Goal: Transaction & Acquisition: Purchase product/service

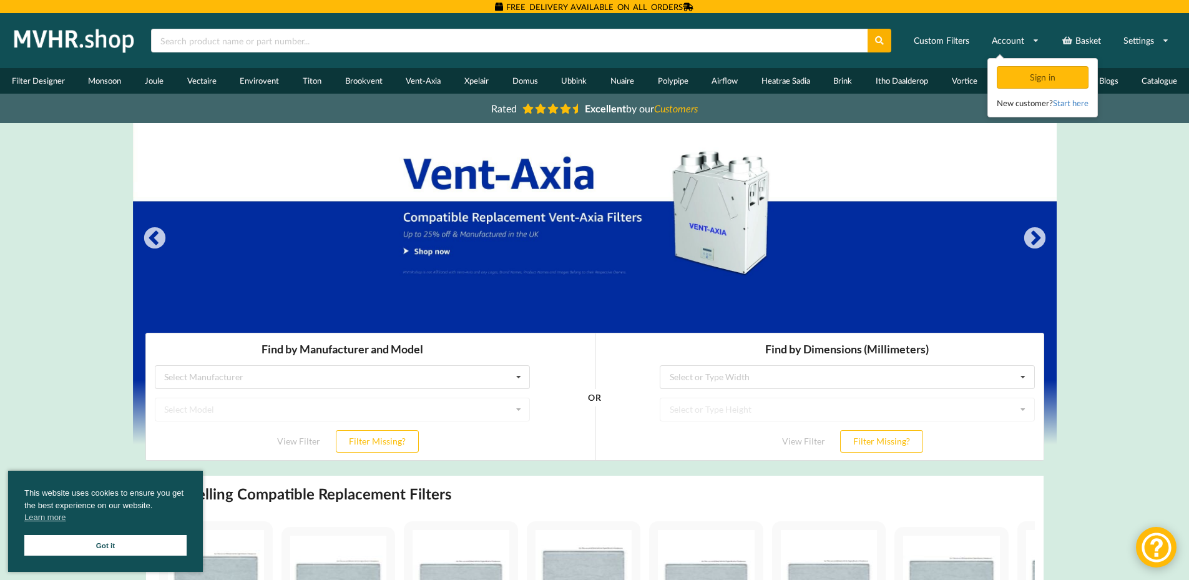
click at [153, 545] on link "Got it" at bounding box center [105, 545] width 162 height 21
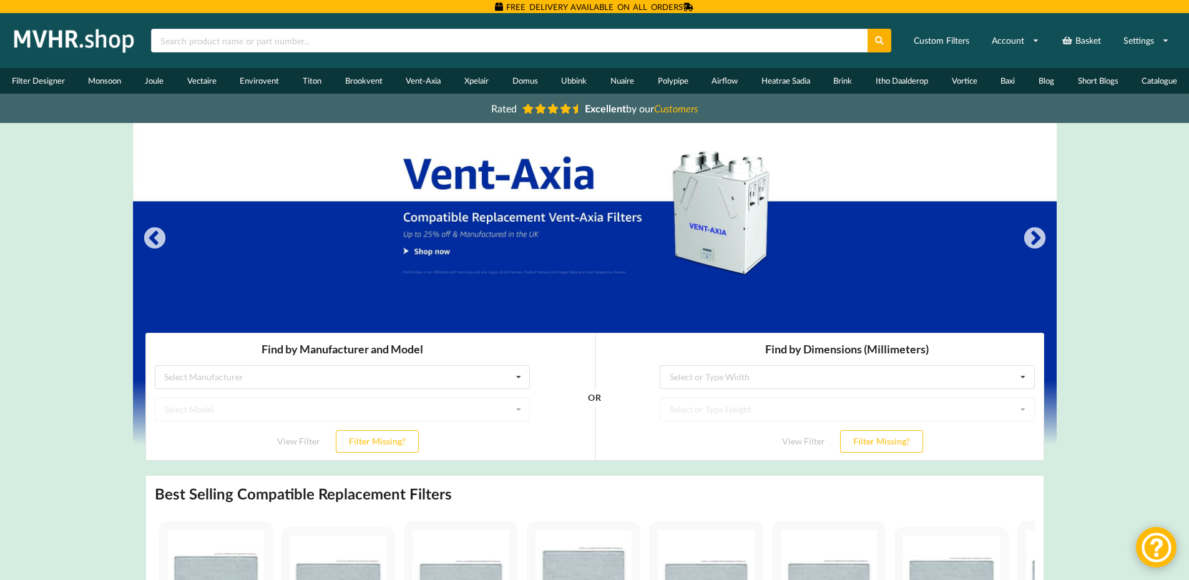
scroll to position [223, 0]
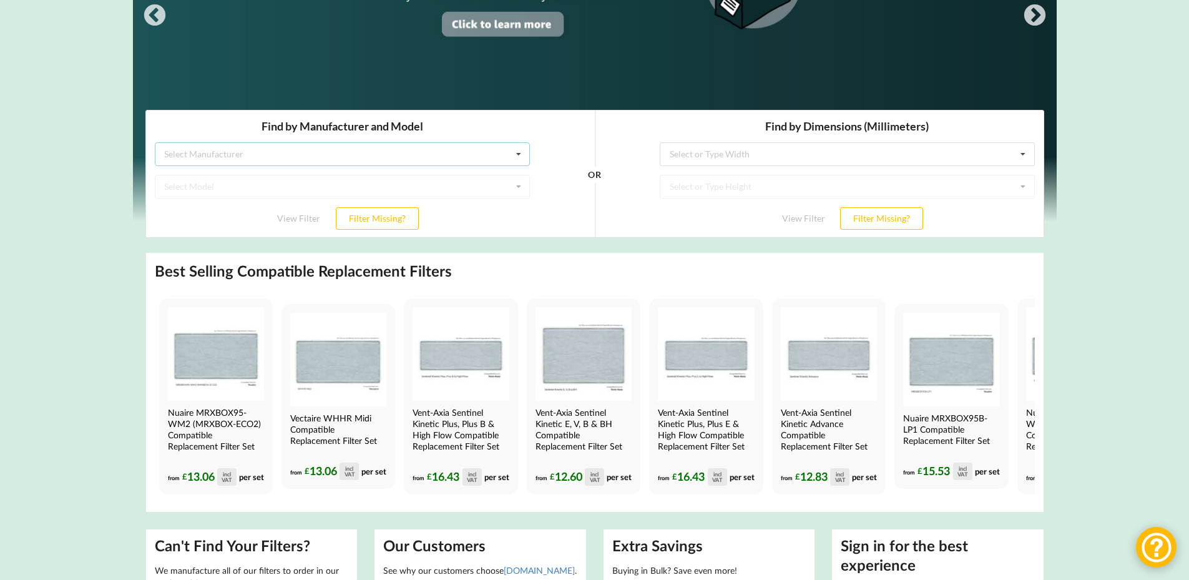
click at [464, 149] on div "Select Manufacturer Airflow Brink Brookvent Domus Envirovent Flakt Heatrae Sadi…" at bounding box center [341, 154] width 375 height 24
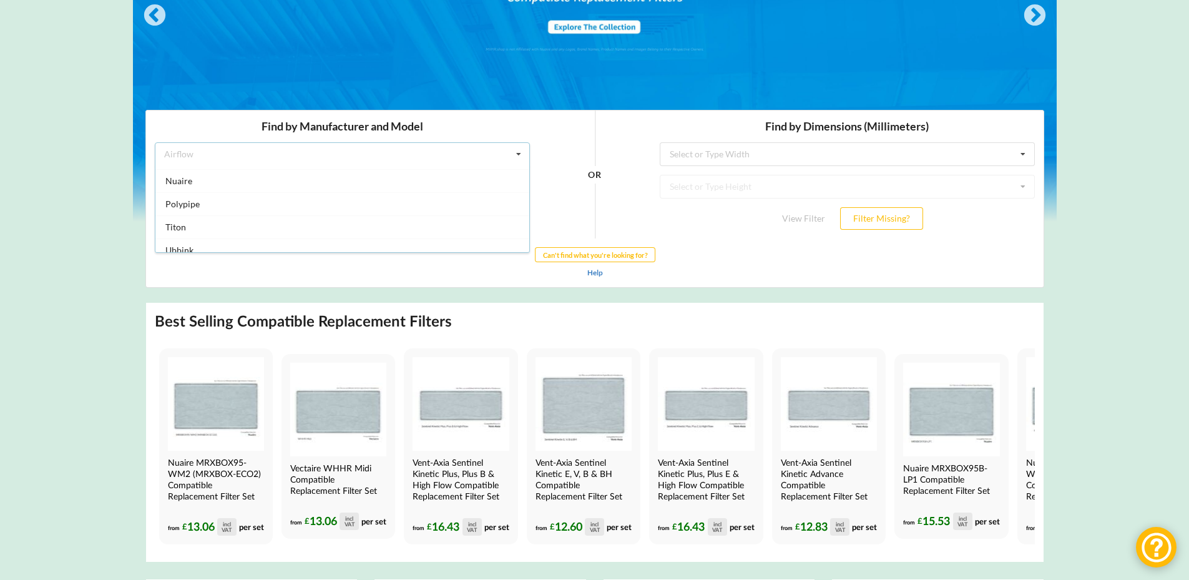
scroll to position [329, 0]
click at [477, 277] on div "Help" at bounding box center [594, 272] width 880 height 12
click at [451, 193] on div "Select Model Duplexvent BV400 Duplexvent DV72L Duplexvent DV72R" at bounding box center [341, 187] width 375 height 24
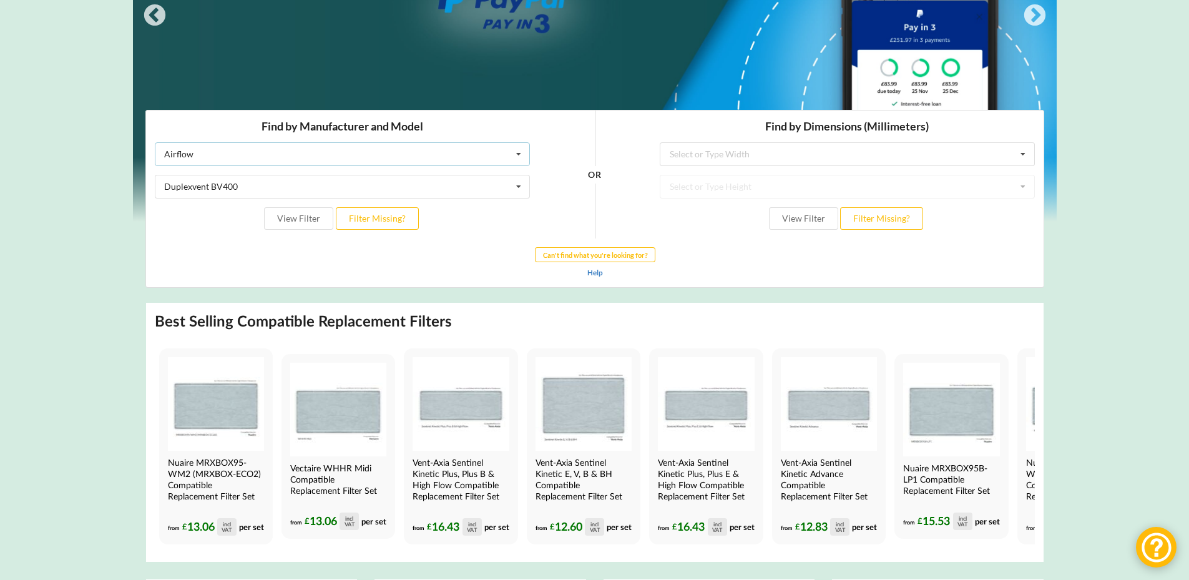
click at [446, 164] on div "Airflow Airflow Brink Brookvent Domus Envirovent Flakt Heatrae Sadia Itho Daald…" at bounding box center [341, 154] width 375 height 24
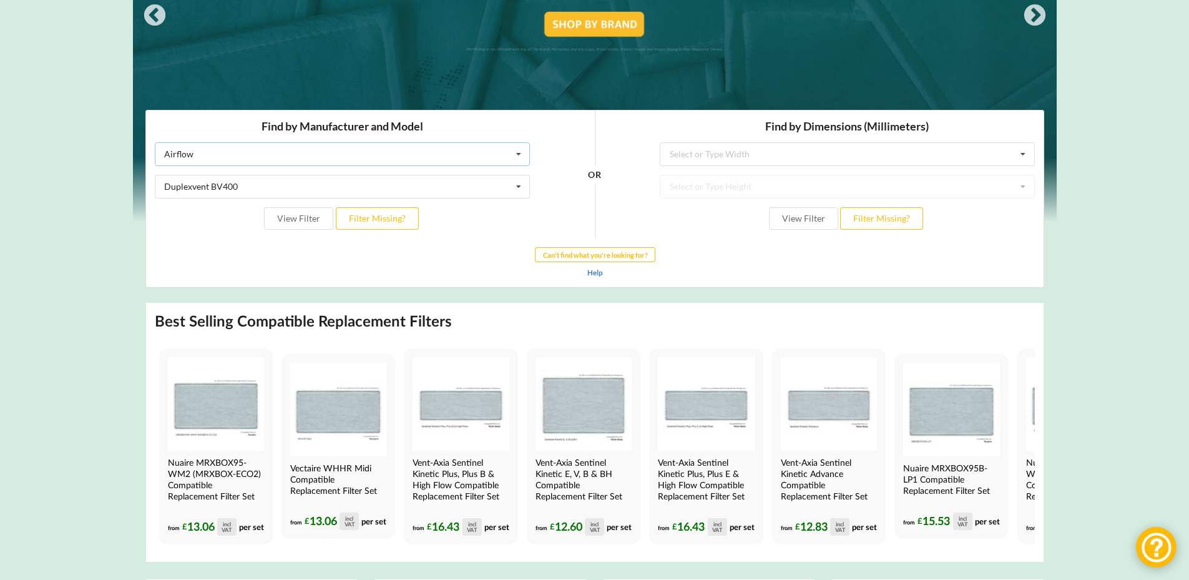
click at [218, 164] on div "Airflow Airflow Brink Brookvent Domus Envirovent Flakt Heatrae Sadia Itho Daald…" at bounding box center [341, 154] width 375 height 24
click at [358, 147] on div "Airflow Airflow Brink Brookvent Domus Envirovent Flakt Heatrae Sadia Itho Daald…" at bounding box center [341, 154] width 375 height 24
click at [297, 184] on div "Duplexvent BV400 Duplexvent BV400 Duplexvent DV72L Duplexvent DV72R" at bounding box center [341, 187] width 375 height 24
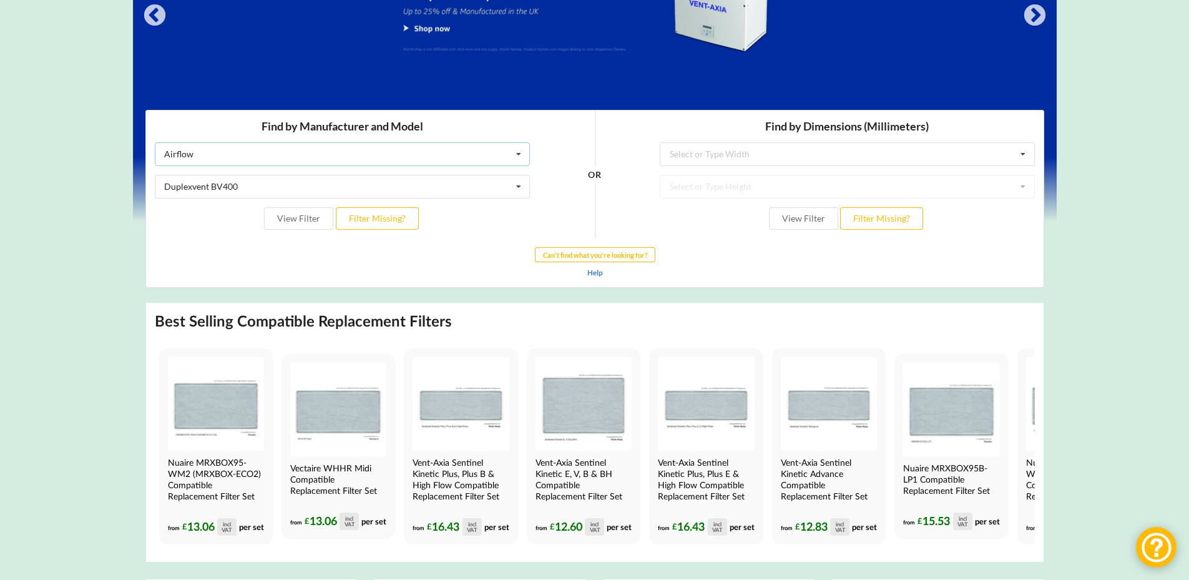
click at [438, 152] on div "Airflow Airflow Brink Brookvent Domus Envirovent Flakt Heatrae Sadia Itho Daald…" at bounding box center [341, 154] width 375 height 24
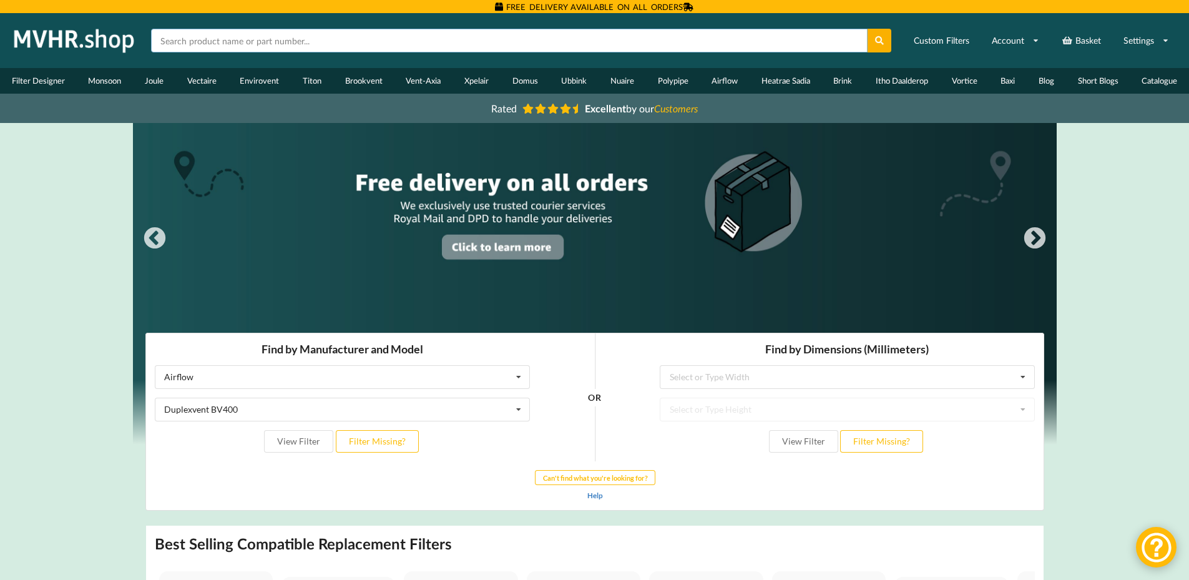
click at [617, 49] on input "text" at bounding box center [509, 41] width 717 height 24
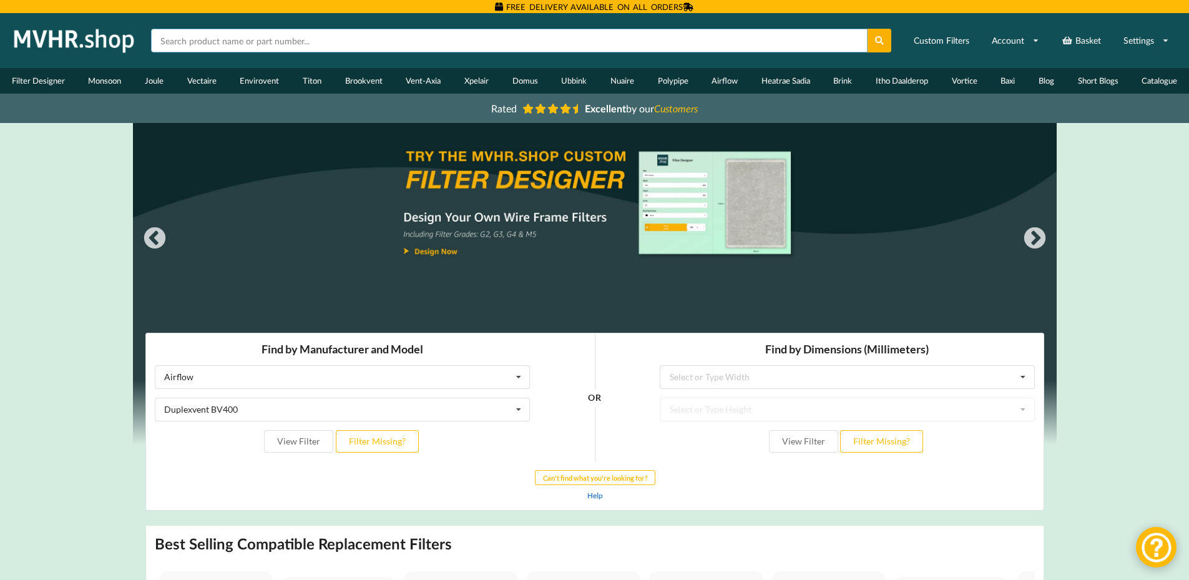
paste input "Greenwood Vireo G4 Grade filter for HR155CM & HR155WM + Zehnder CA155CM & CA155…"
type input "Greenwood Vireo G4 Grade filter for HR155CM & HR155WM + Zehnder CA155CM & CA155…"
click at [868, 29] on button at bounding box center [880, 41] width 24 height 24
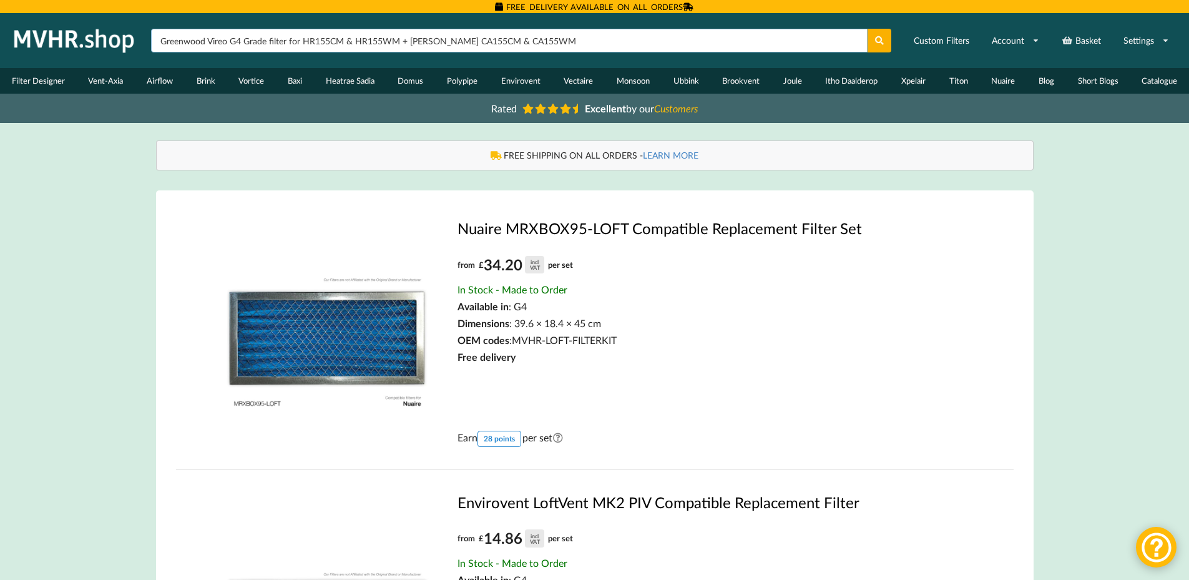
click at [617, 49] on input "Greenwood Vireo G4 Grade filter for HR155CM & HR155WM + [PERSON_NAME] CA155CM &…" at bounding box center [509, 41] width 717 height 24
drag, startPoint x: 599, startPoint y: 44, endPoint x: 227, endPoint y: 34, distance: 372.9
click at [227, 34] on input "Greenwood Vireo G4 Grade filter for HR155CM & HR155WM + Zehnder CA155CM & CA155…" at bounding box center [509, 41] width 717 height 24
type input "Greenwood Vireo"
click at [868, 29] on button at bounding box center [880, 41] width 24 height 24
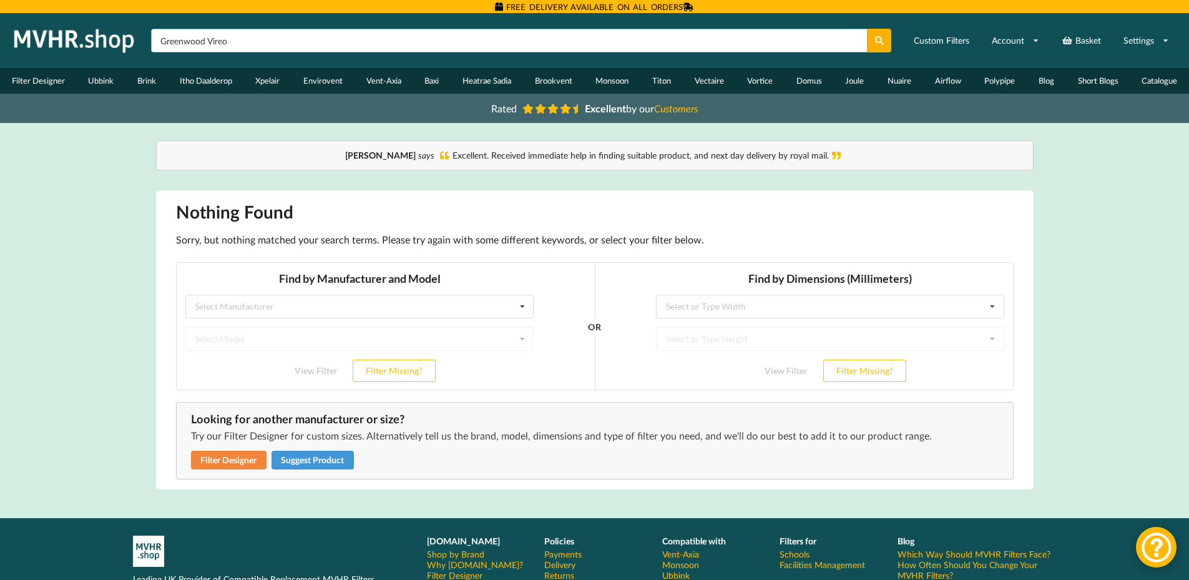
drag, startPoint x: 211, startPoint y: 39, endPoint x: 244, endPoint y: 39, distance: 33.1
click at [242, 39] on input "Greenwood Vireo" at bounding box center [509, 41] width 717 height 24
type input "Greenwood"
click at [868, 29] on button at bounding box center [880, 41] width 24 height 24
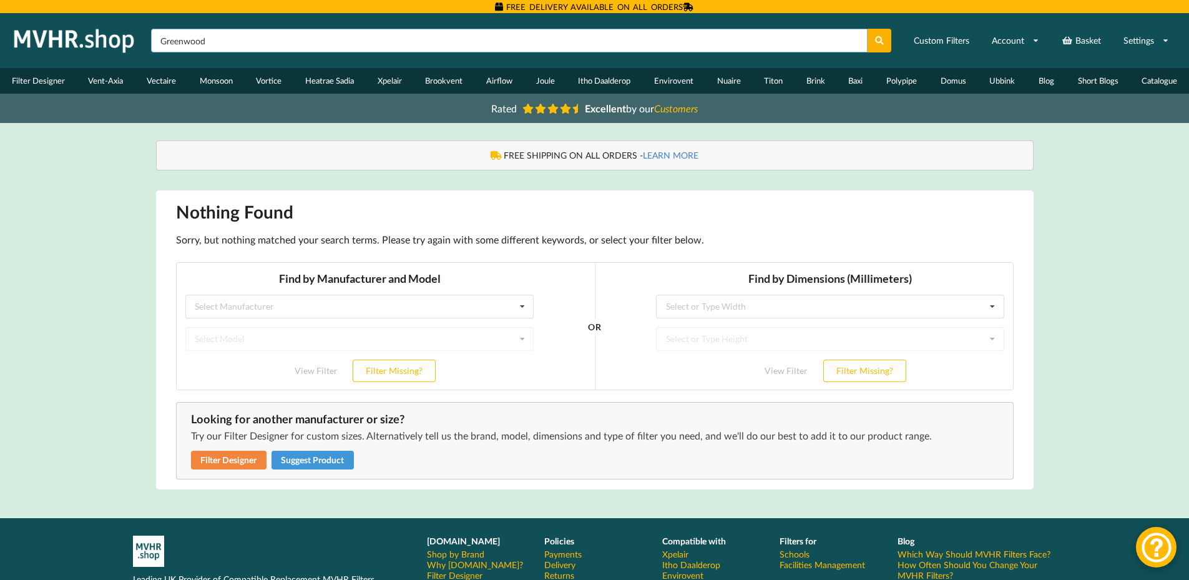
drag, startPoint x: 0, startPoint y: 0, endPoint x: 44, endPoint y: 42, distance: 61.4
click at [44, 42] on div "VAT Included [GEOGRAPHIC_DATA] Custom Filters Account Sign in New customer? Sta…" at bounding box center [595, 40] width 1172 height 37
type input "vireo"
click at [868, 29] on button at bounding box center [880, 41] width 24 height 24
